Goal: Task Accomplishment & Management: Use online tool/utility

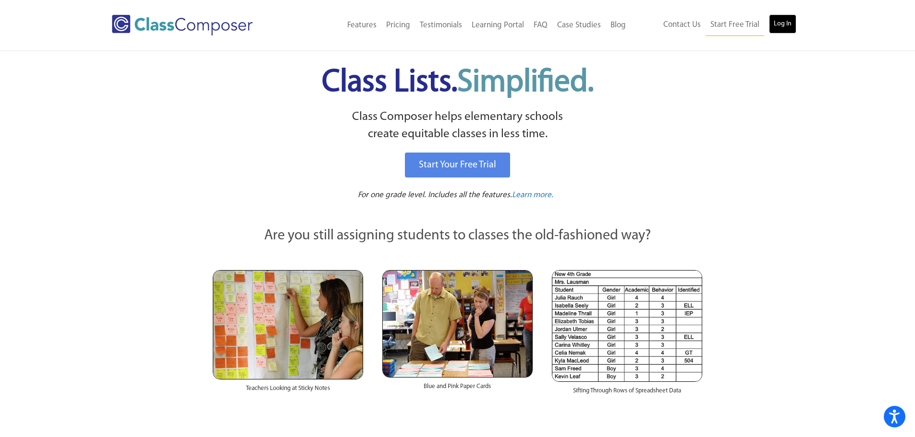
click at [781, 20] on link "Log In" at bounding box center [782, 23] width 27 height 19
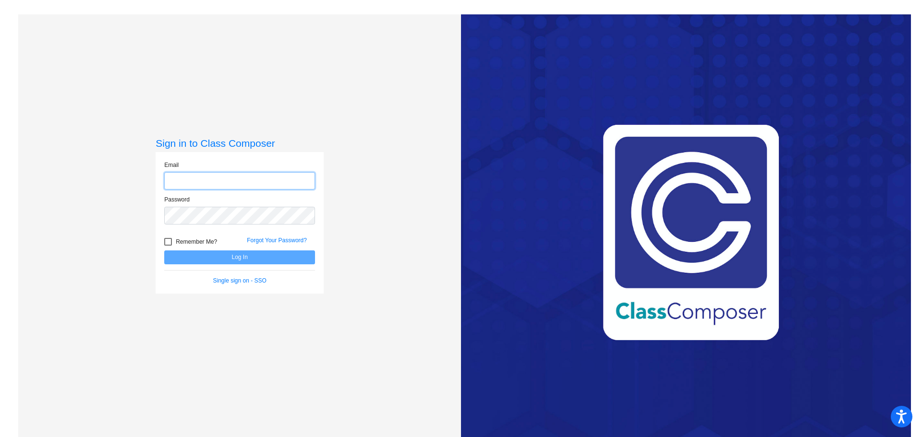
type input "[EMAIL_ADDRESS][DOMAIN_NAME]"
click at [217, 256] on button "Log In" at bounding box center [239, 258] width 151 height 14
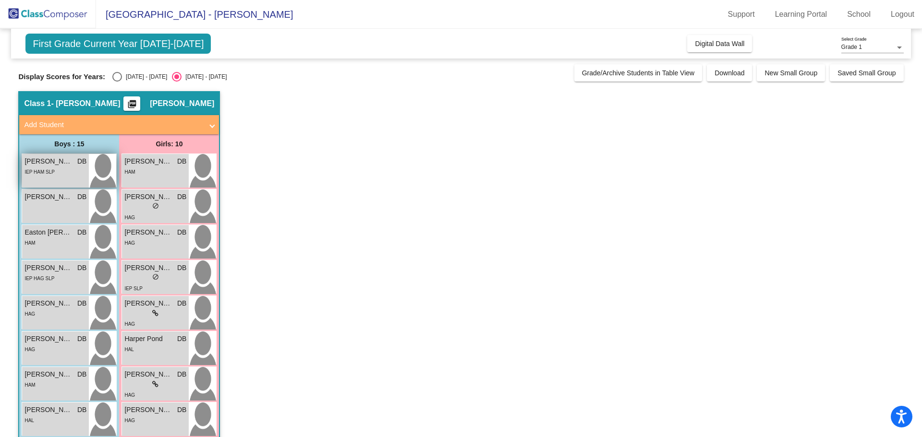
click at [66, 158] on span "[PERSON_NAME]" at bounding box center [48, 162] width 48 height 10
click at [66, 159] on span "[PERSON_NAME]" at bounding box center [48, 162] width 48 height 10
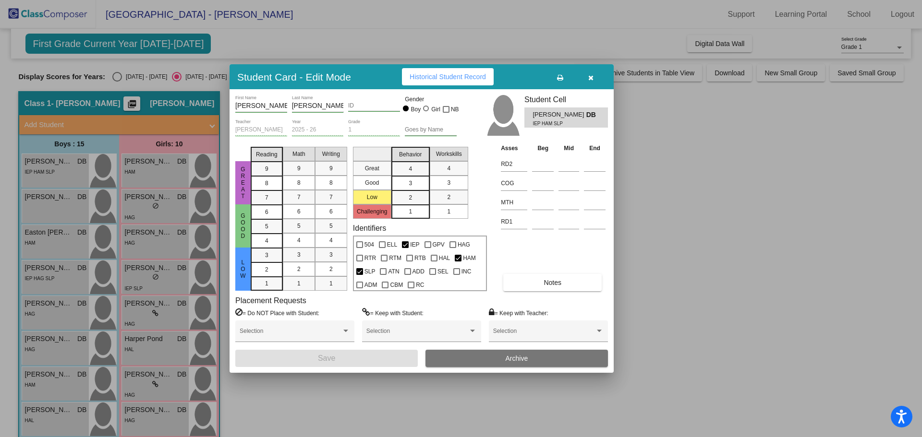
click at [754, 246] on div at bounding box center [461, 218] width 922 height 437
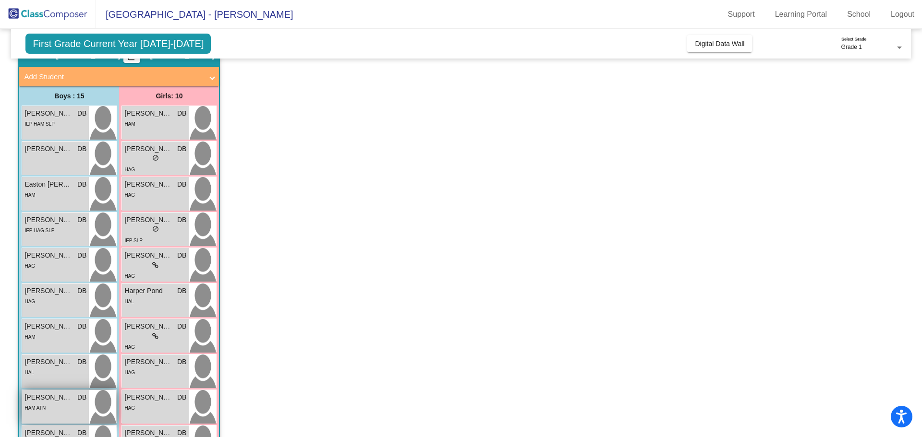
scroll to position [144, 0]
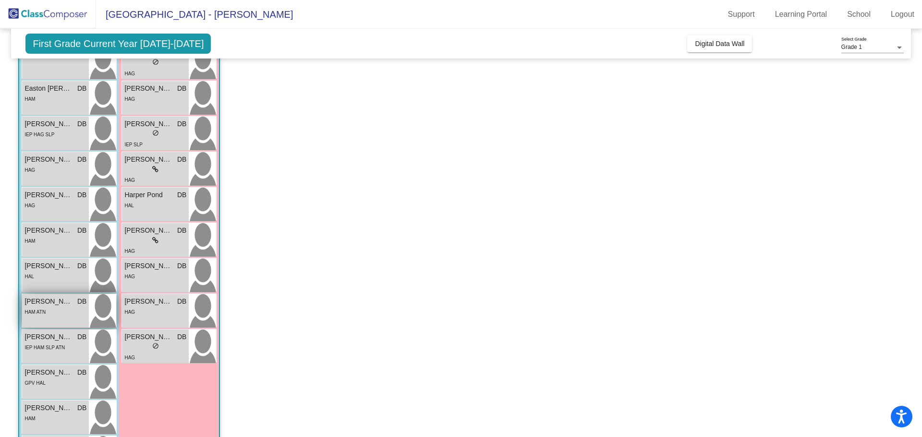
click at [61, 300] on span "[PERSON_NAME]" at bounding box center [48, 302] width 48 height 10
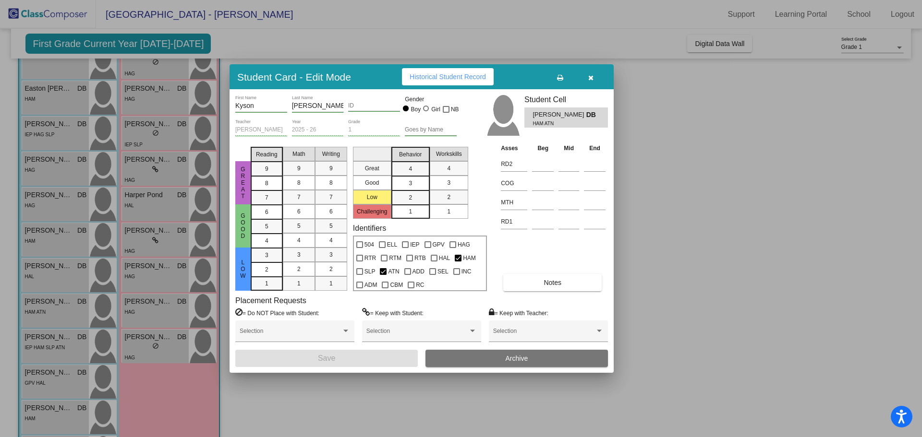
click at [740, 283] on div at bounding box center [461, 218] width 922 height 437
